Goal: Transaction & Acquisition: Purchase product/service

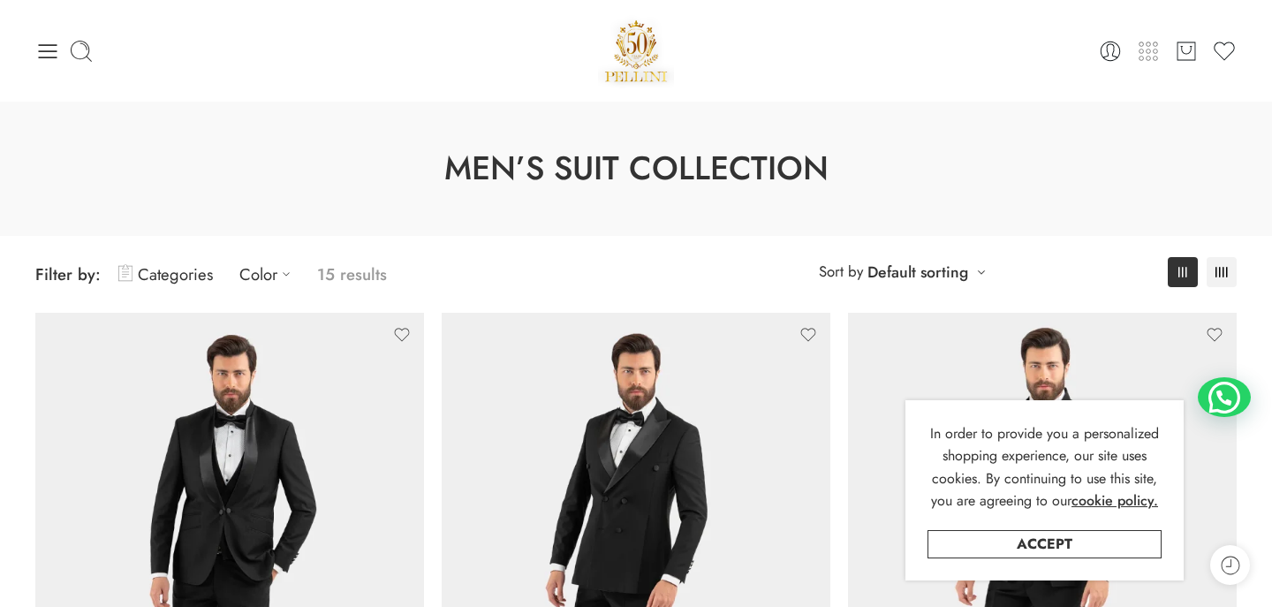
click at [1149, 50] on icon at bounding box center [1148, 51] width 25 height 25
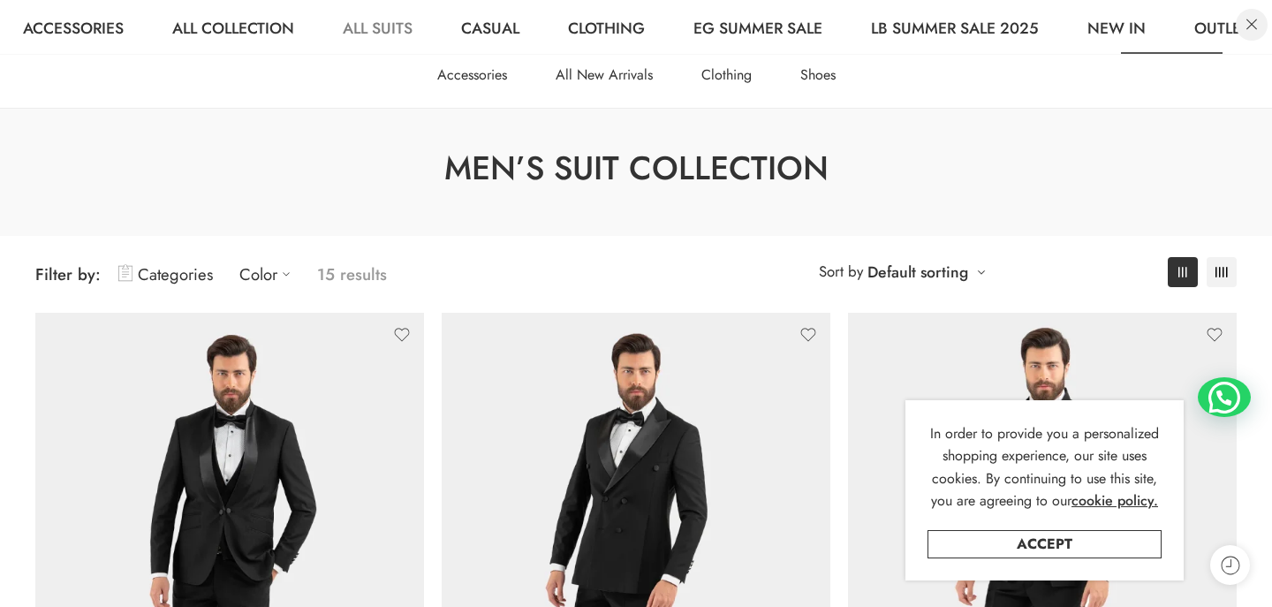
click at [1255, 21] on link at bounding box center [1252, 25] width 32 height 32
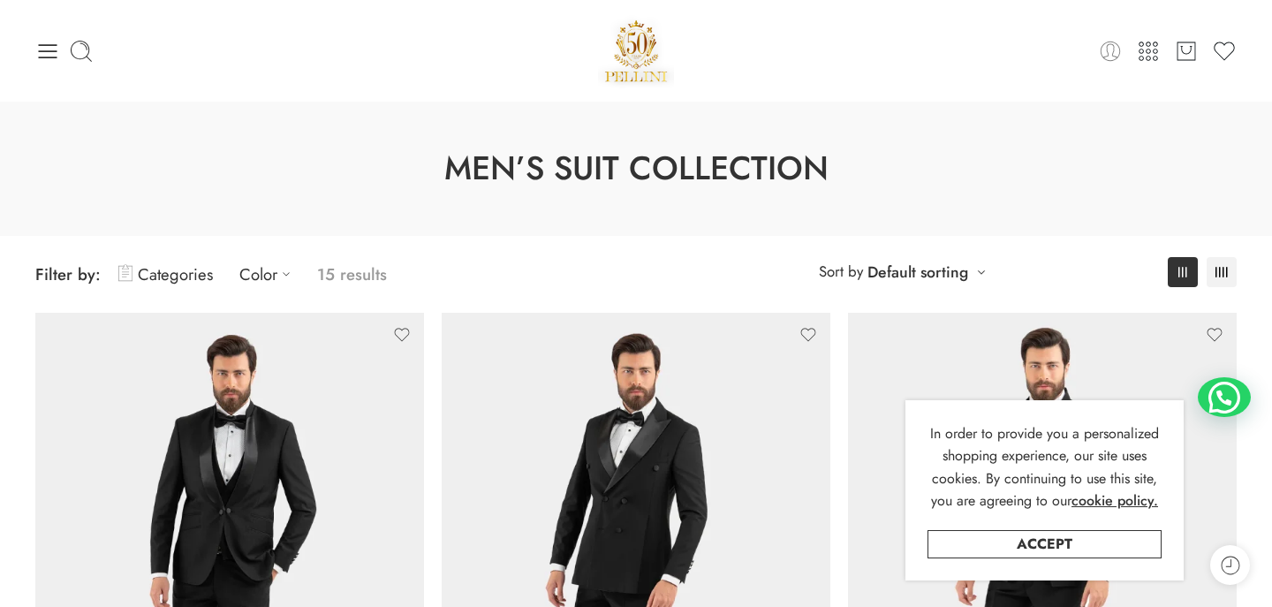
click at [1115, 51] on icon at bounding box center [1110, 51] width 25 height 25
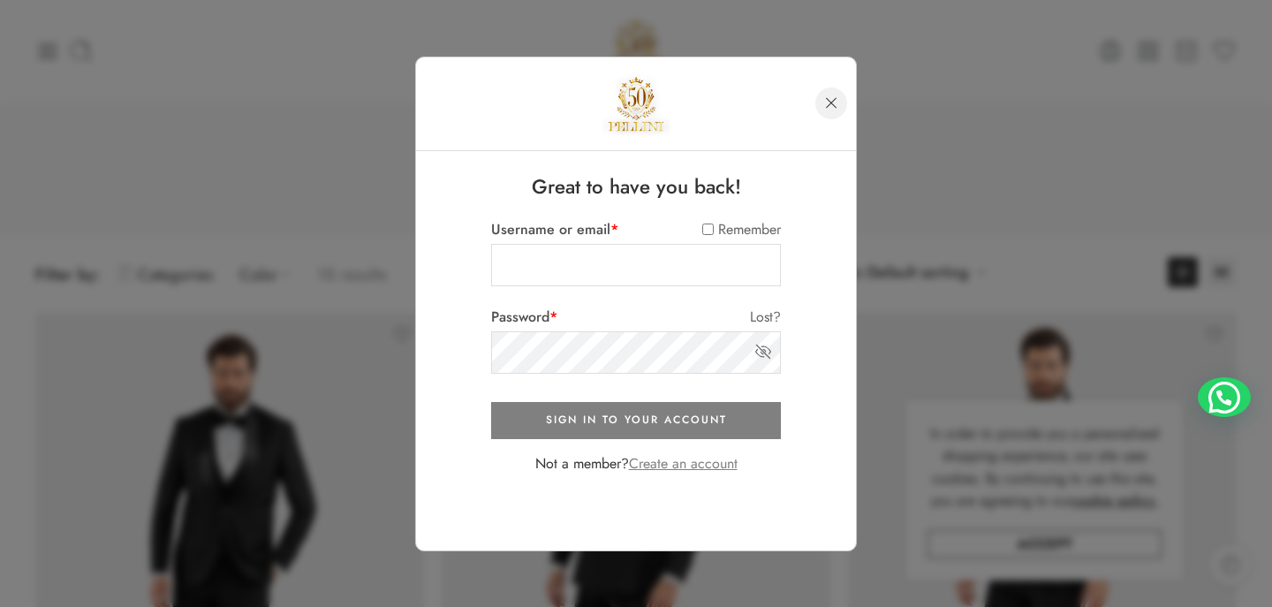
click at [831, 102] on link at bounding box center [832, 103] width 32 height 32
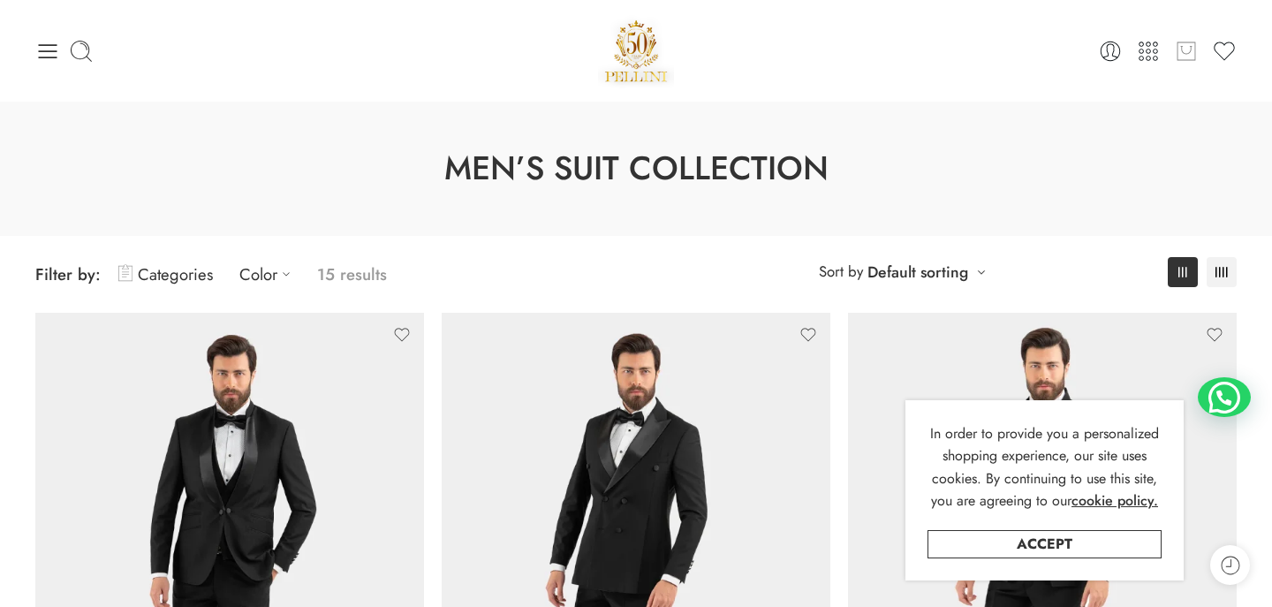
click at [1187, 53] on icon at bounding box center [1185, 49] width 11 height 9
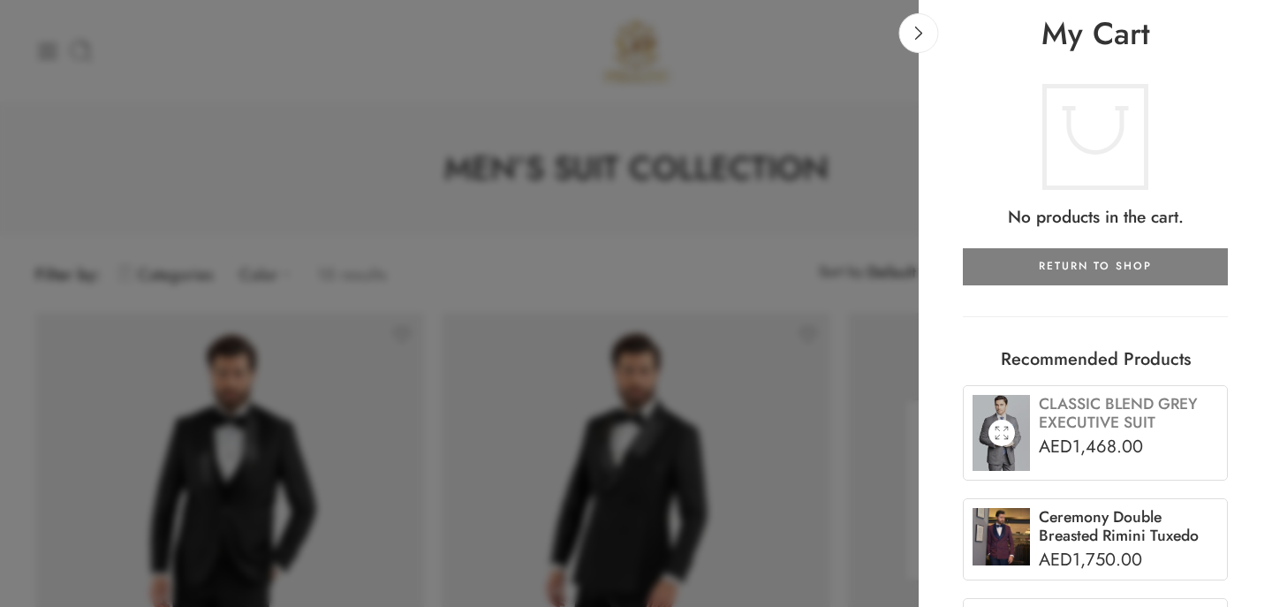
scroll to position [114, 0]
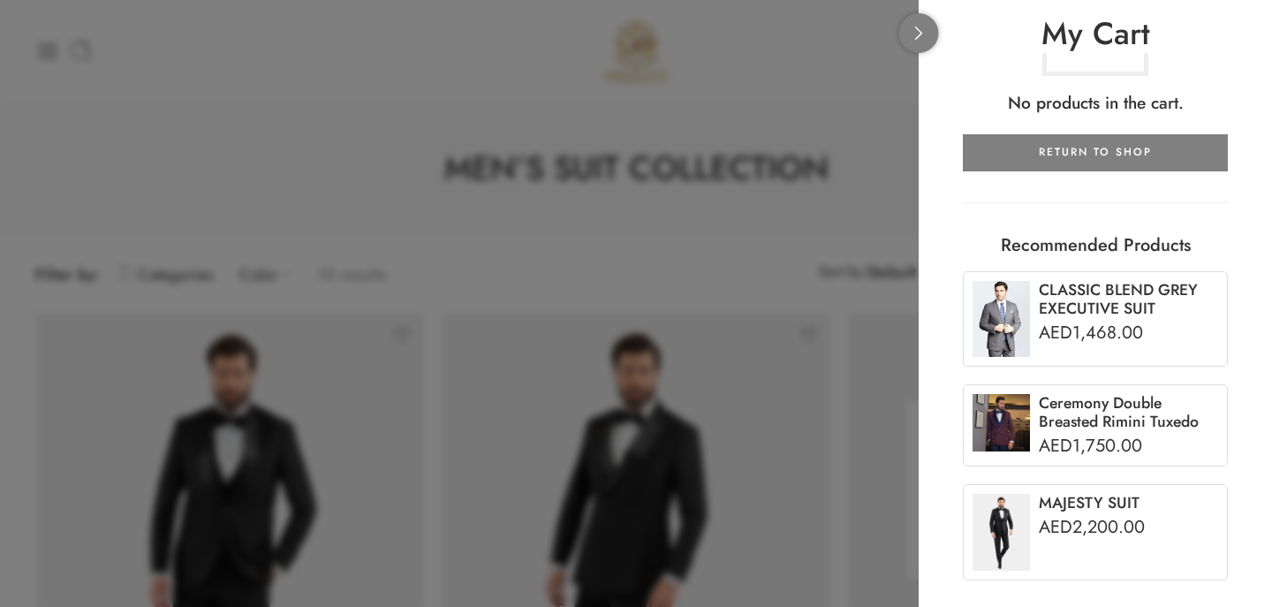
click at [919, 29] on icon at bounding box center [919, 33] width 13 height 13
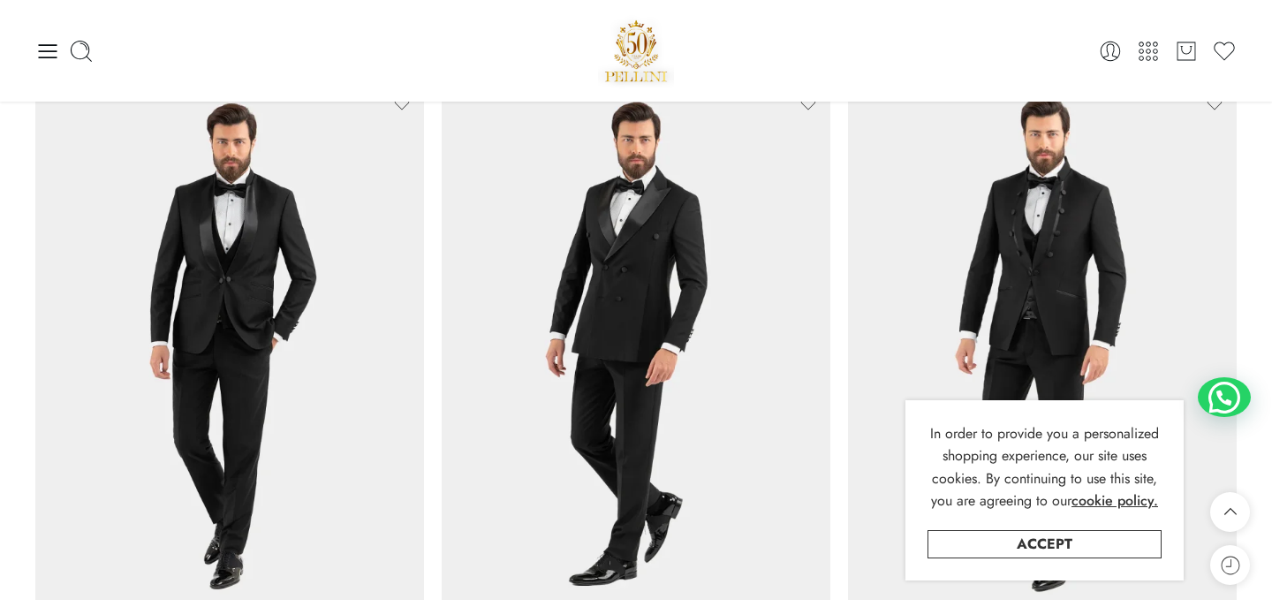
scroll to position [0, 0]
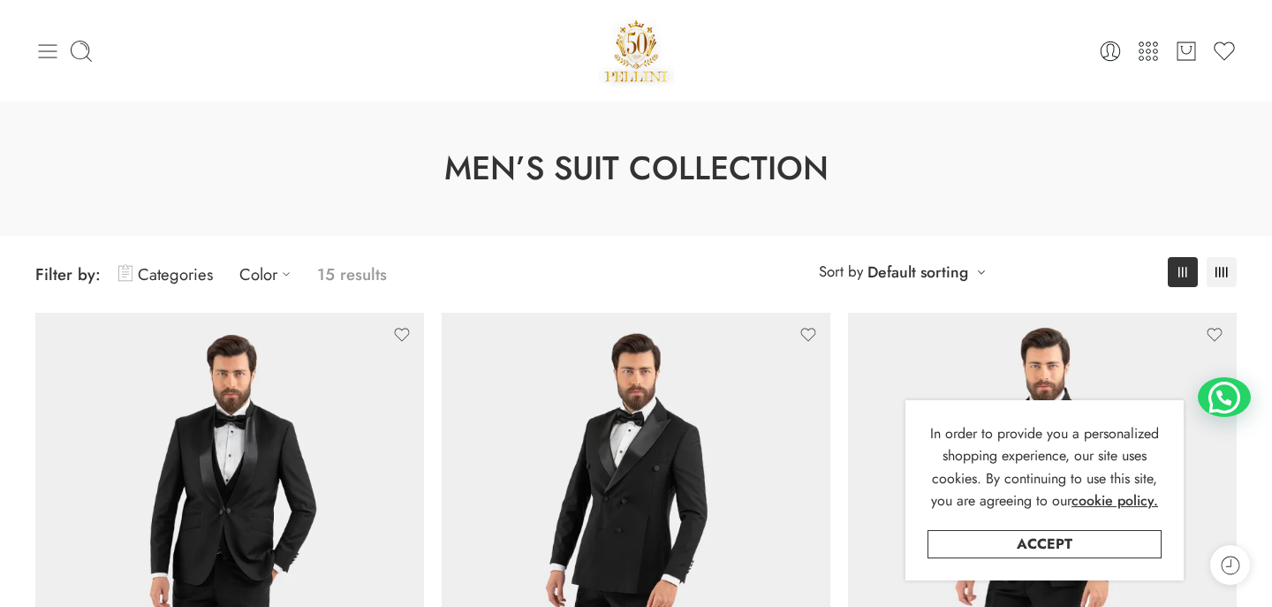
click at [46, 49] on icon at bounding box center [47, 51] width 25 height 25
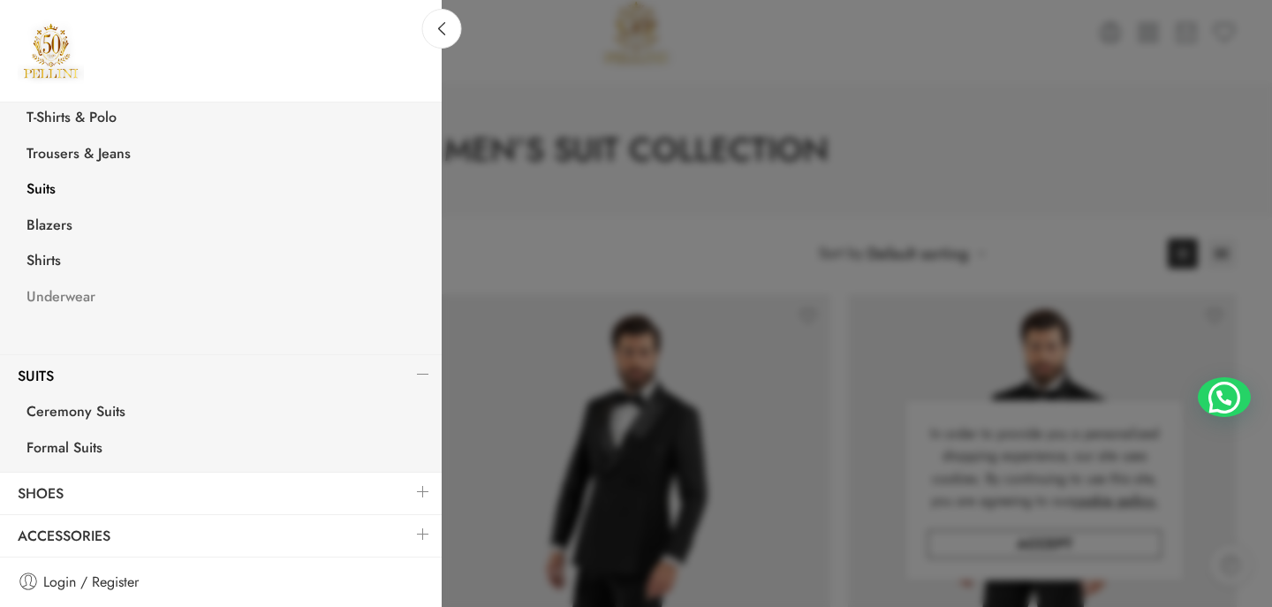
scroll to position [23, 0]
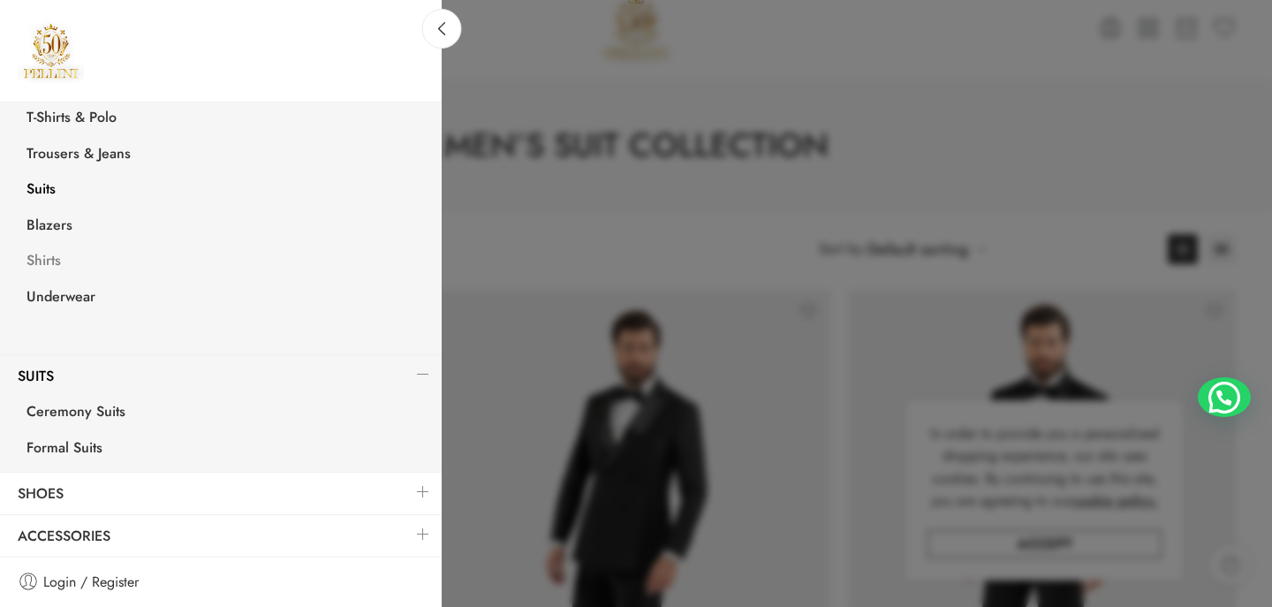
click at [43, 262] on link "Shirts" at bounding box center [225, 263] width 433 height 36
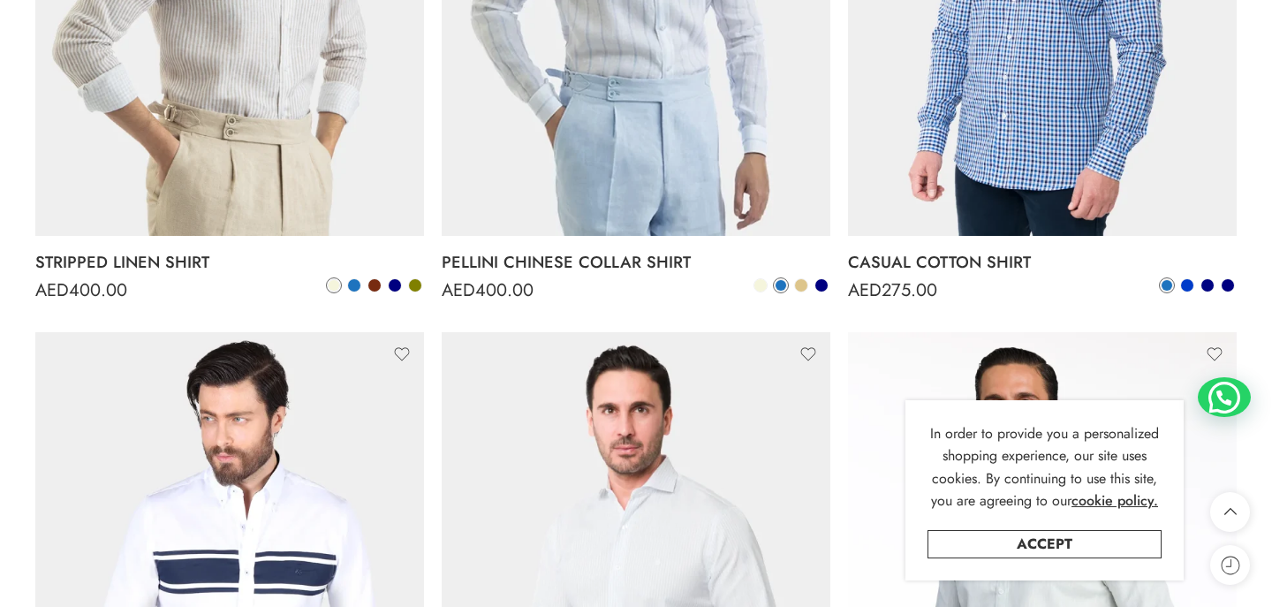
scroll to position [499, 0]
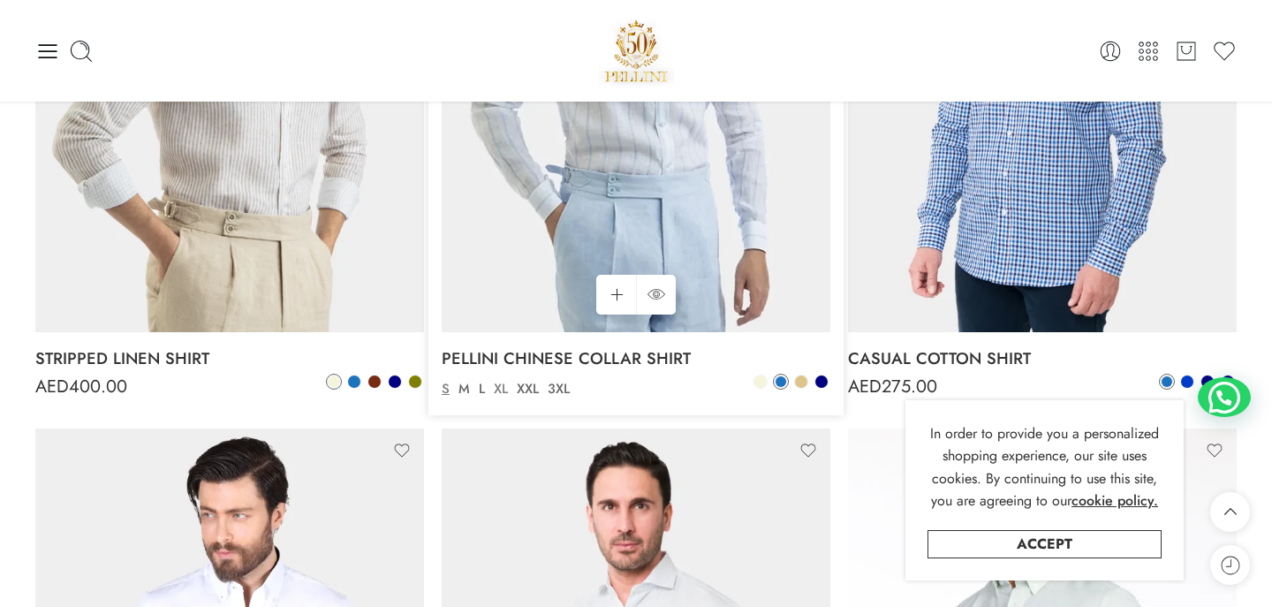
click at [501, 391] on link "XL" at bounding box center [500, 389] width 23 height 20
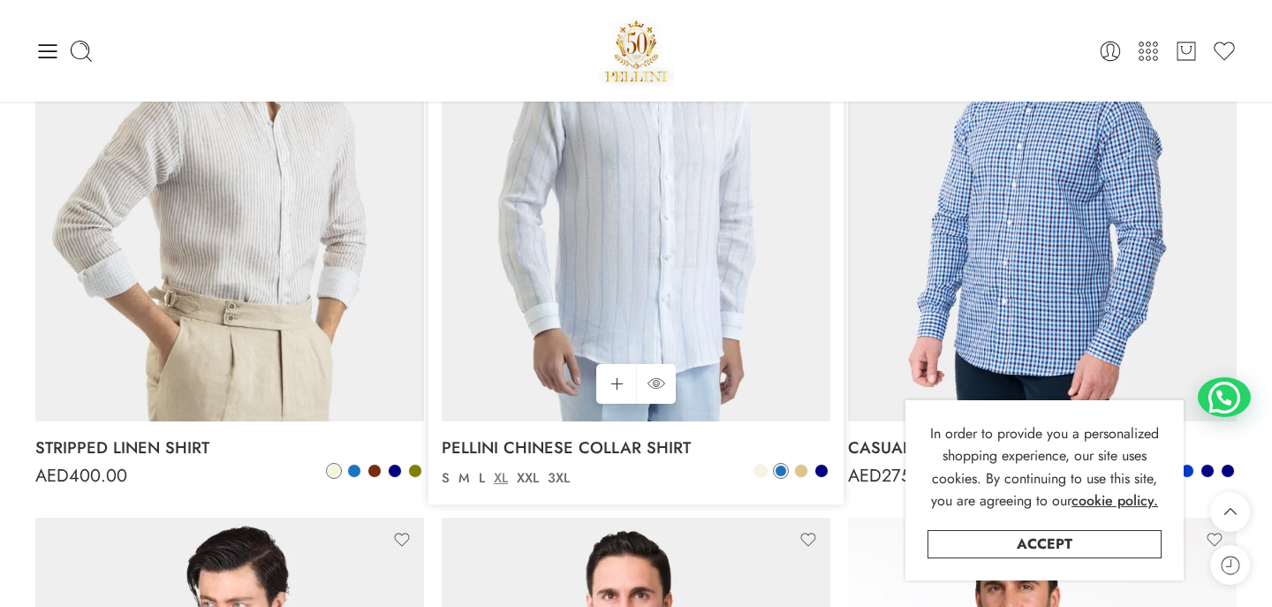
scroll to position [411, 0]
click at [500, 472] on link "XL" at bounding box center [500, 477] width 23 height 20
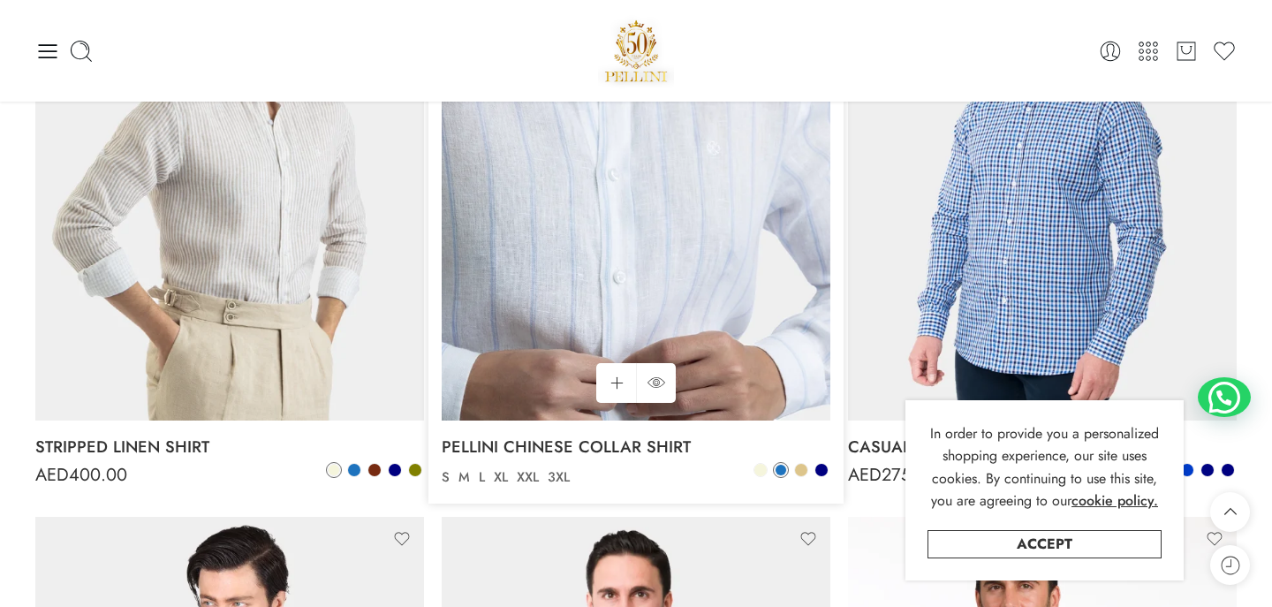
click at [605, 282] on img at bounding box center [636, 161] width 389 height 519
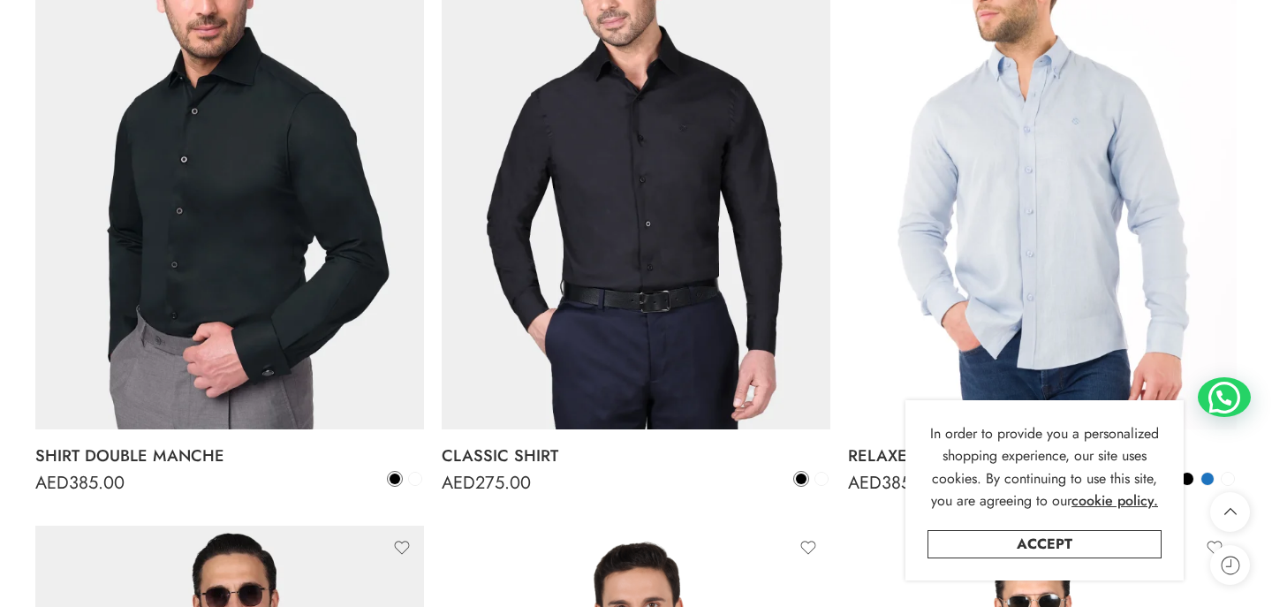
scroll to position [1697, 0]
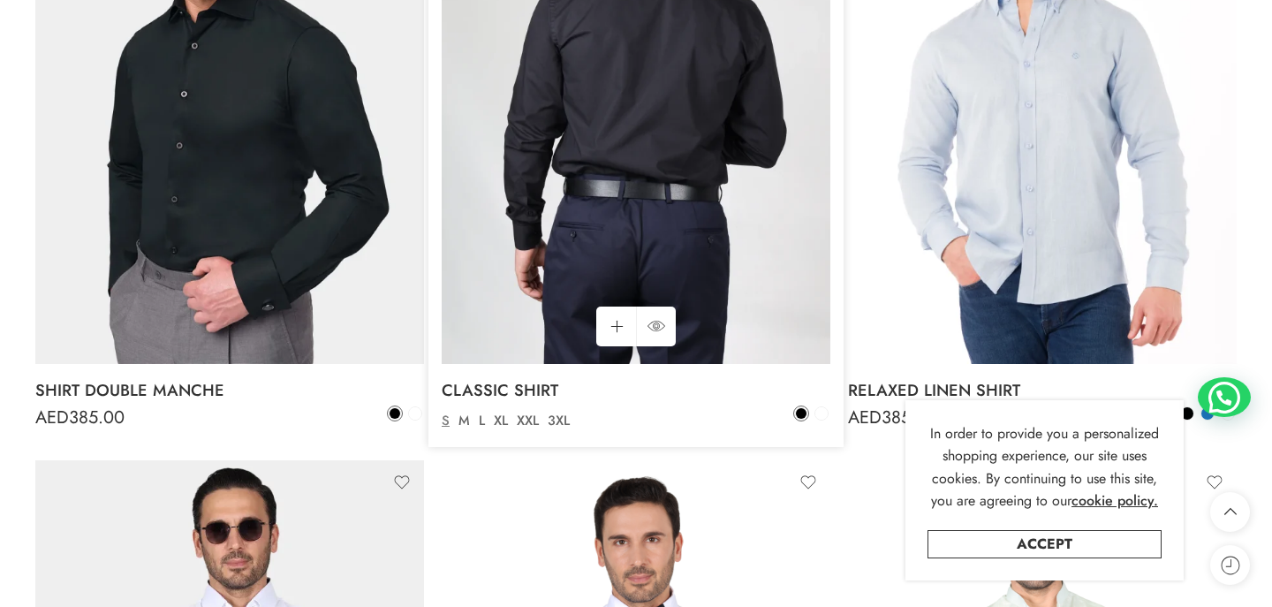
click at [533, 308] on img at bounding box center [636, 104] width 389 height 519
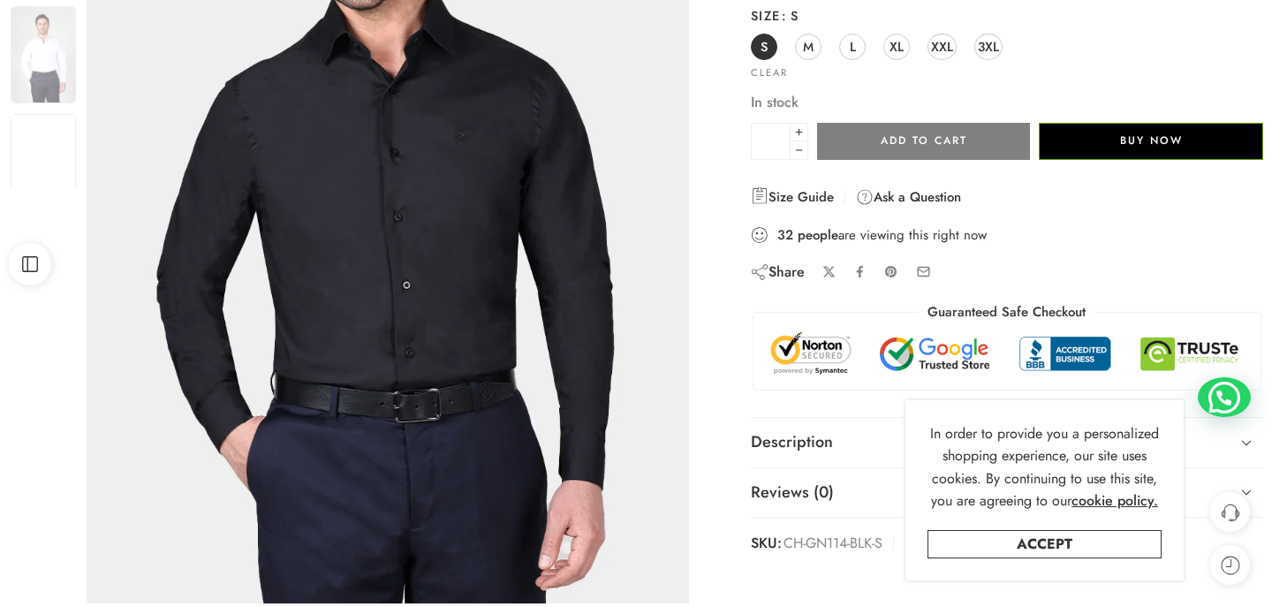
scroll to position [361, 0]
